Goal: Transaction & Acquisition: Purchase product/service

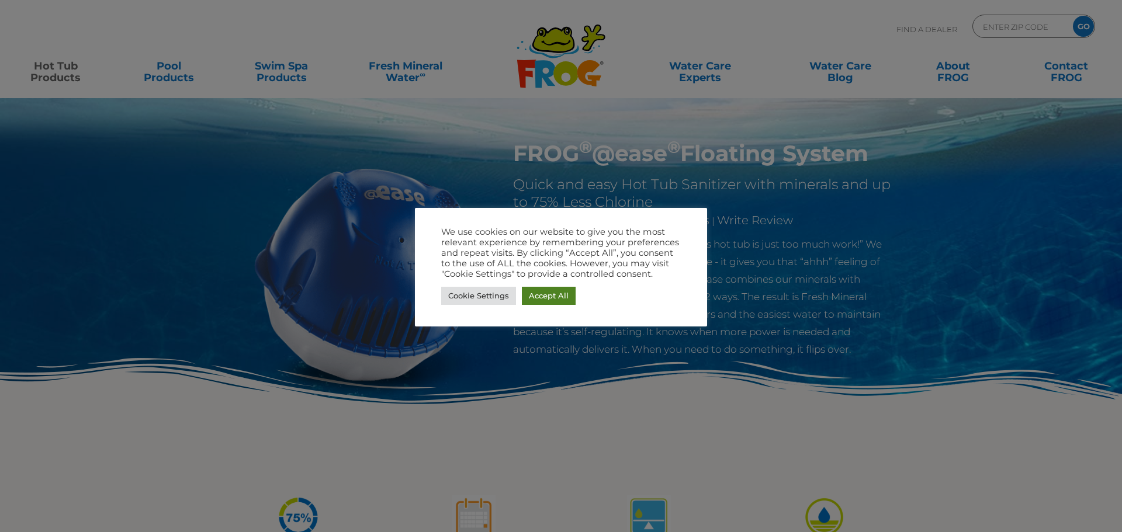
click at [543, 299] on link "Accept All" at bounding box center [549, 296] width 54 height 18
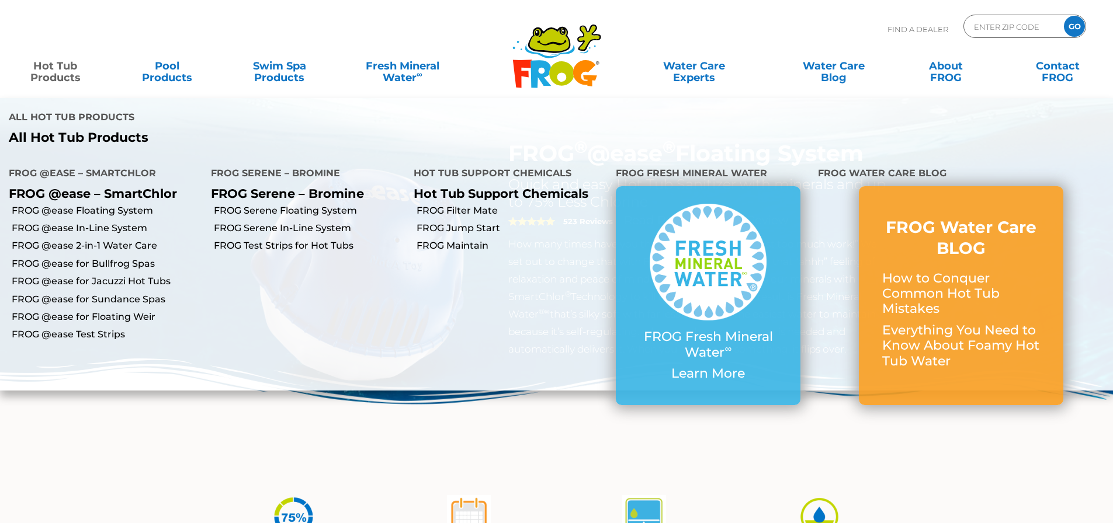
click at [46, 76] on link "Hot Tub Products" at bounding box center [55, 65] width 87 height 23
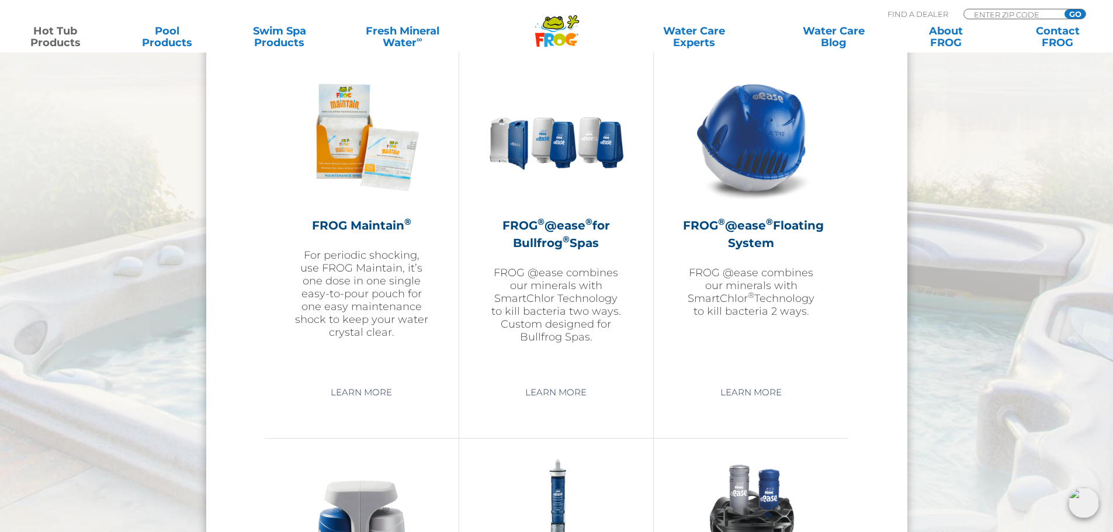
scroll to position [1344, 0]
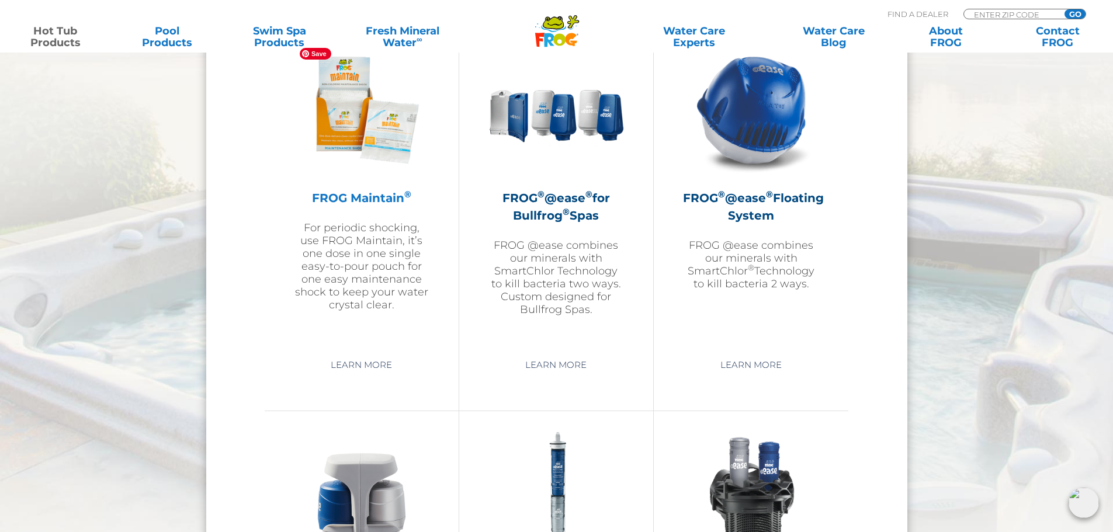
click at [364, 140] on img at bounding box center [362, 110] width 136 height 136
